Goal: Transaction & Acquisition: Purchase product/service

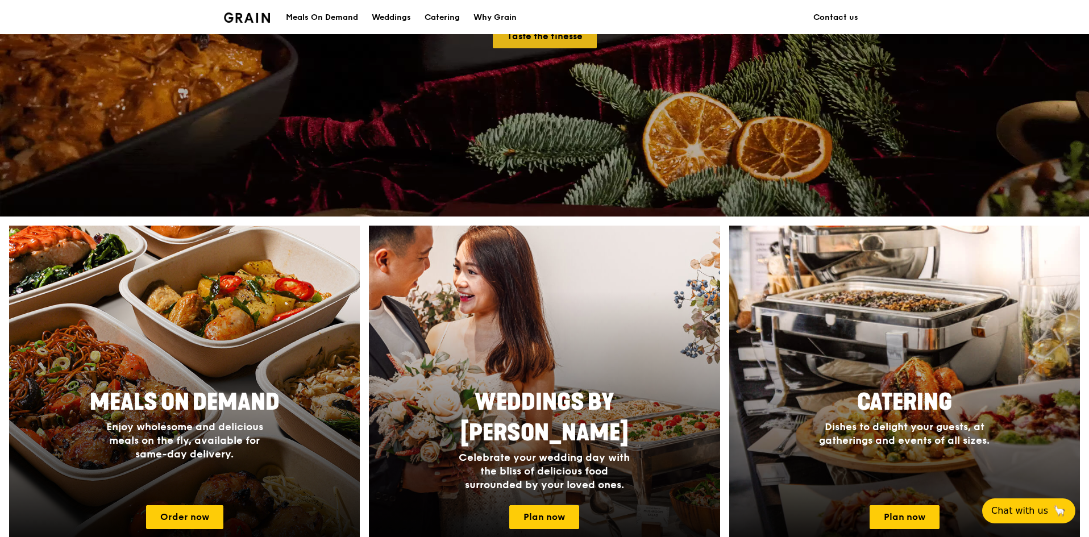
scroll to position [284, 0]
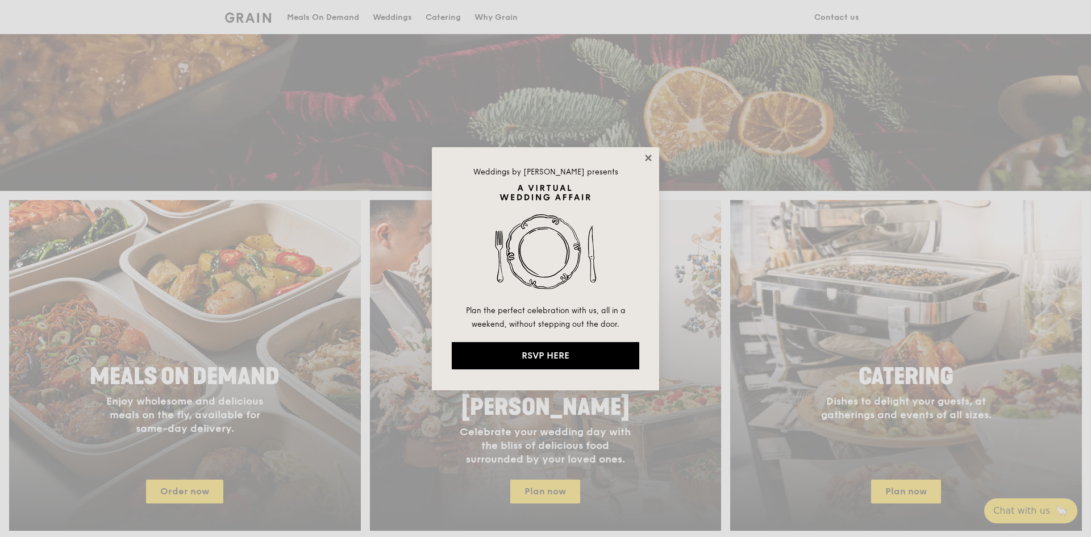
click at [647, 158] on icon at bounding box center [648, 158] width 10 height 10
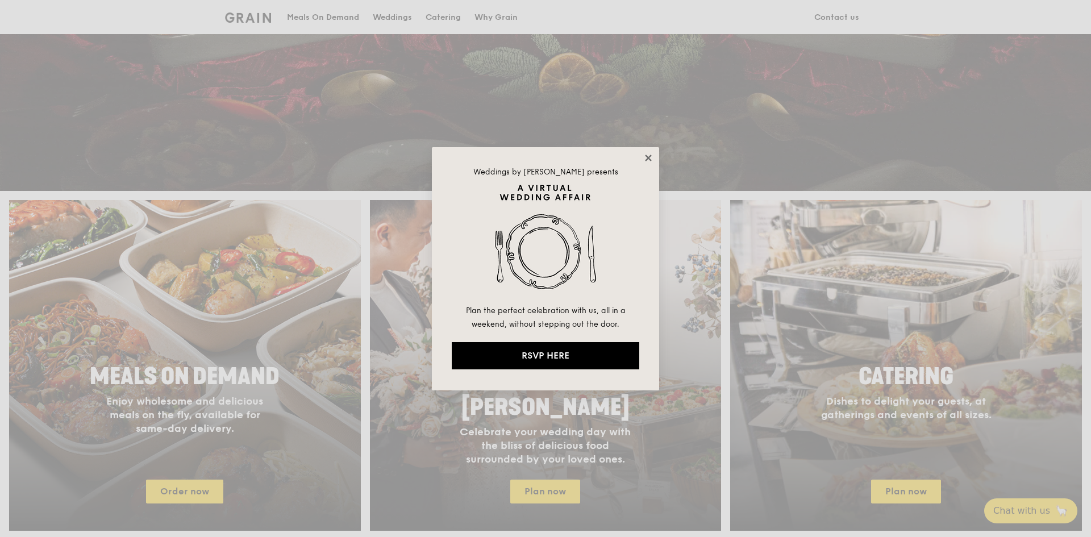
click at [647, 158] on icon at bounding box center [648, 158] width 10 height 10
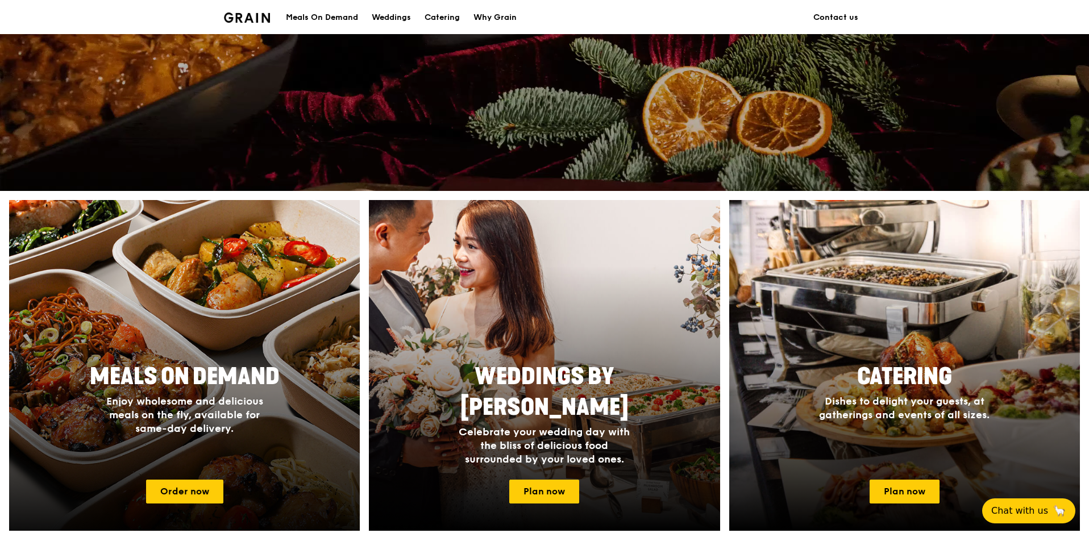
click at [192, 352] on div at bounding box center [184, 366] width 386 height 364
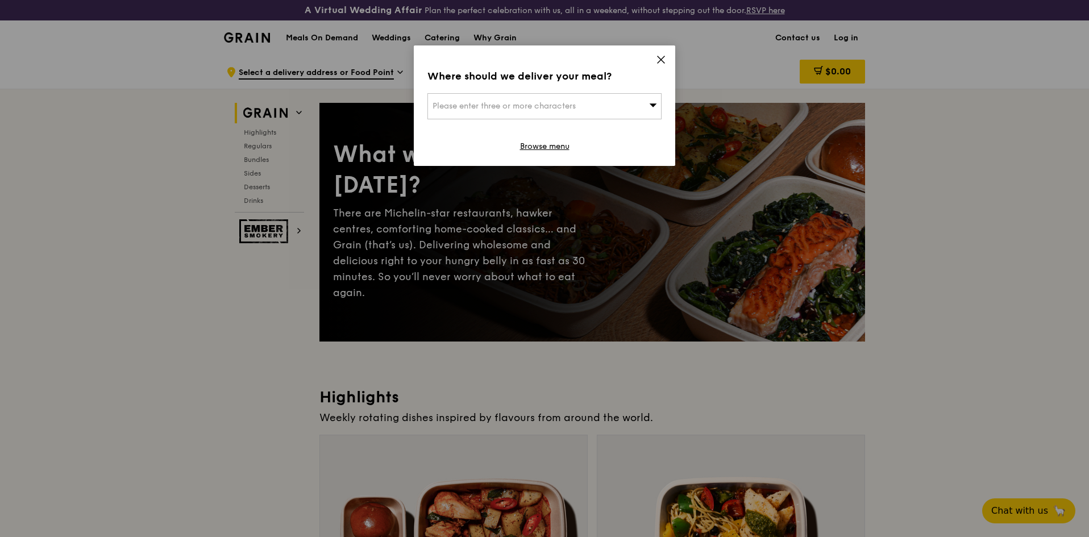
click at [662, 63] on icon at bounding box center [661, 60] width 10 height 10
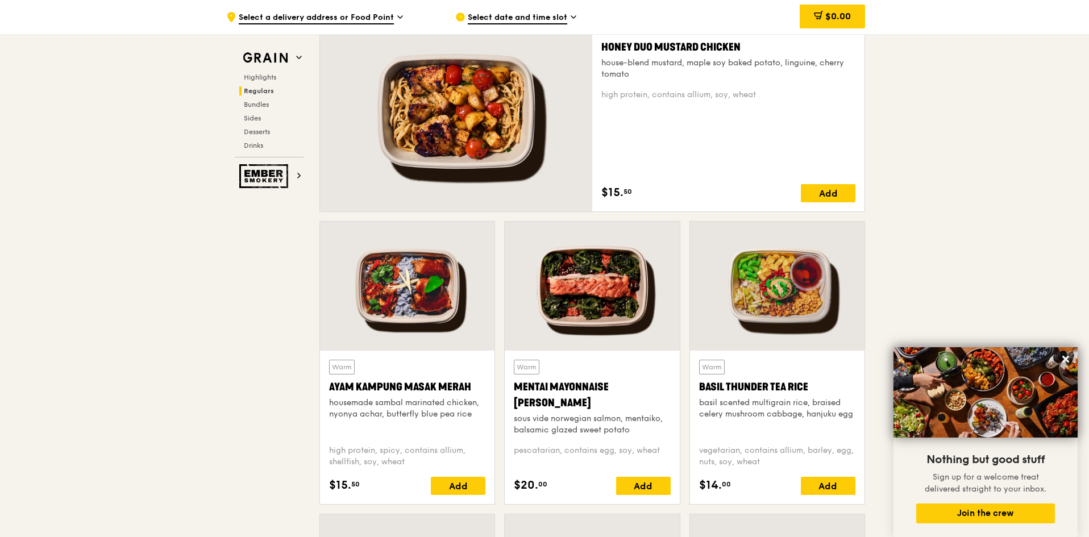
scroll to position [853, 0]
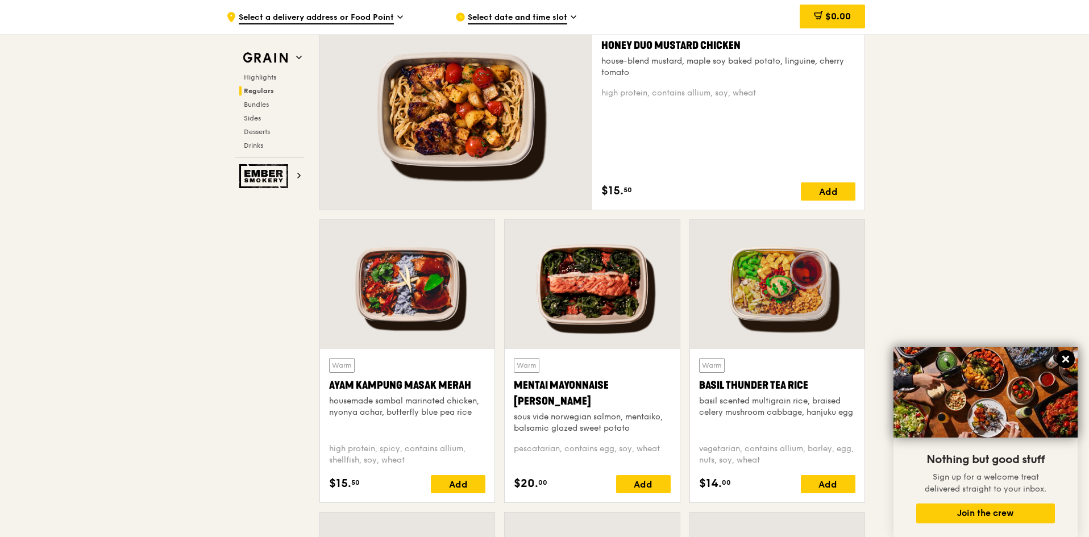
click at [1068, 358] on icon at bounding box center [1065, 359] width 7 height 7
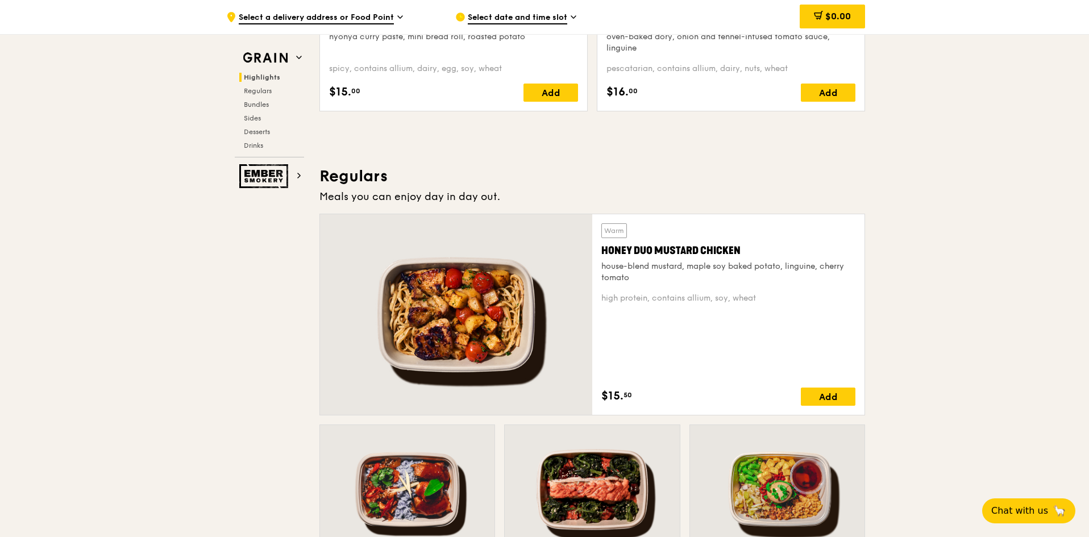
scroll to position [625, 0]
